Goal: Task Accomplishment & Management: Use online tool/utility

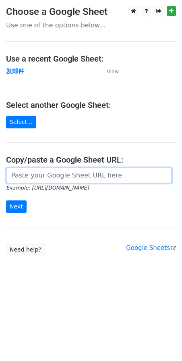
click at [30, 177] on input "url" at bounding box center [89, 175] width 166 height 15
paste input "[URL][DOMAIN_NAME]"
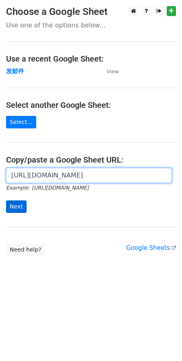
type input "[URL][DOMAIN_NAME]"
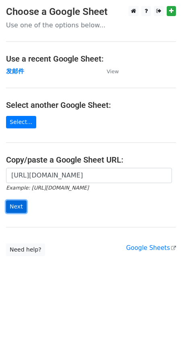
scroll to position [0, 0]
click at [22, 201] on input "Next" at bounding box center [16, 206] width 20 height 12
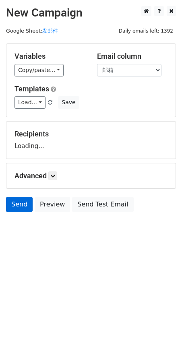
click at [17, 208] on form "Variables Copy/paste... {{账号名}} {{邮箱}} Email column 账号名 邮箱 Templates Load... We…" at bounding box center [91, 129] width 170 height 172
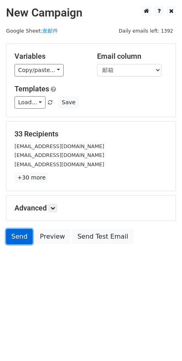
click at [20, 236] on link "Send" at bounding box center [19, 236] width 27 height 15
